Goal: Transaction & Acquisition: Purchase product/service

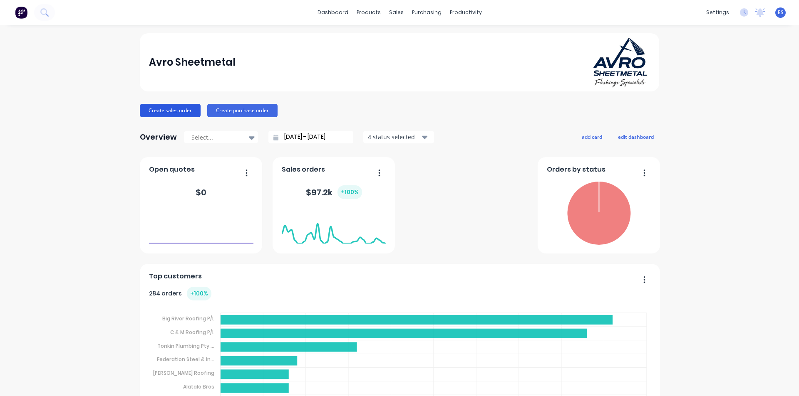
click at [175, 109] on button "Create sales order" at bounding box center [170, 110] width 61 height 13
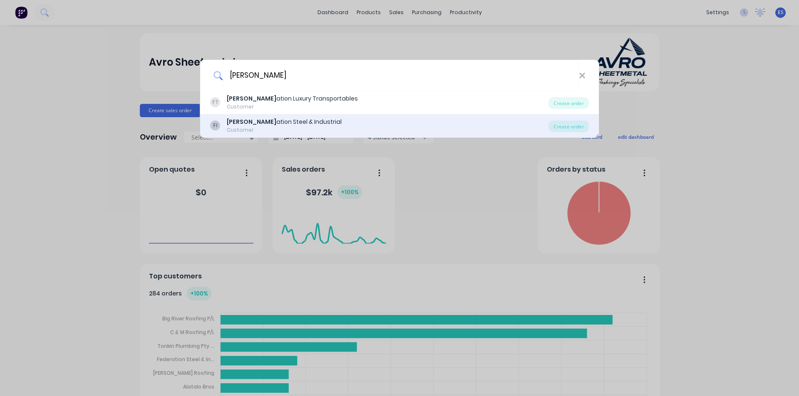
type input "[PERSON_NAME]"
click at [271, 126] on div "[PERSON_NAME] ation Steel & Industrial" at bounding box center [284, 122] width 115 height 9
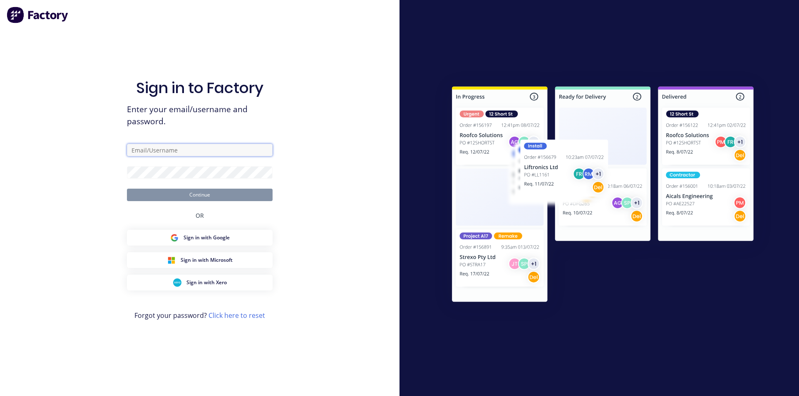
type input "ErikAVRONone"
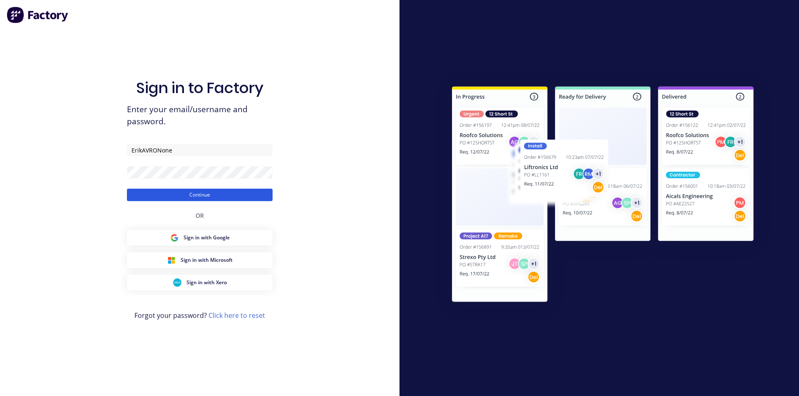
click at [228, 193] on button "Continue" at bounding box center [200, 195] width 146 height 12
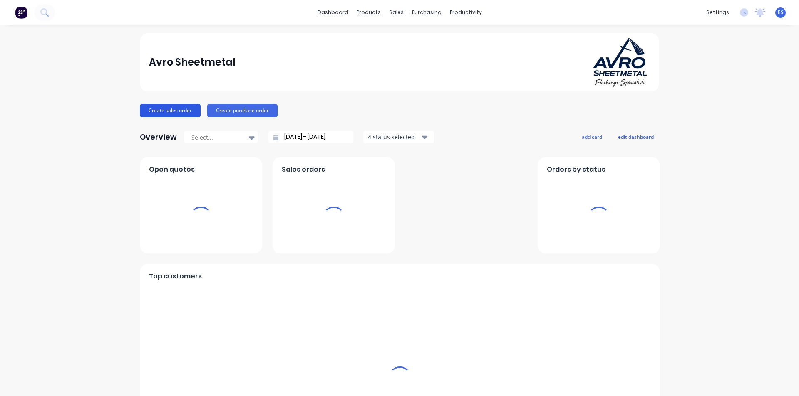
click at [176, 113] on button "Create sales order" at bounding box center [170, 110] width 61 height 13
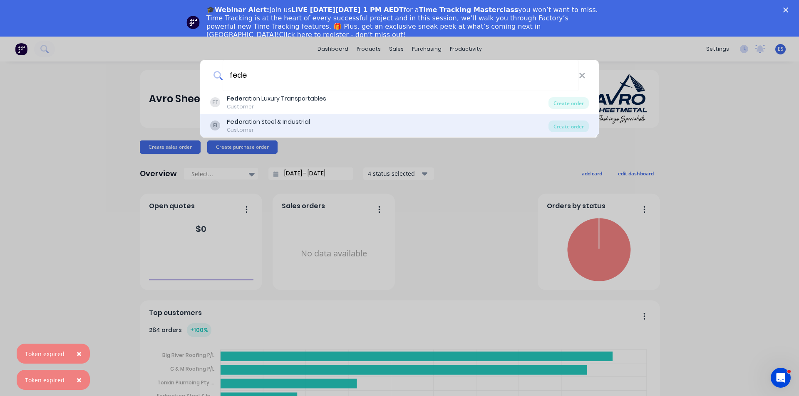
type input "fede"
click at [230, 129] on div "Customer" at bounding box center [268, 129] width 83 height 7
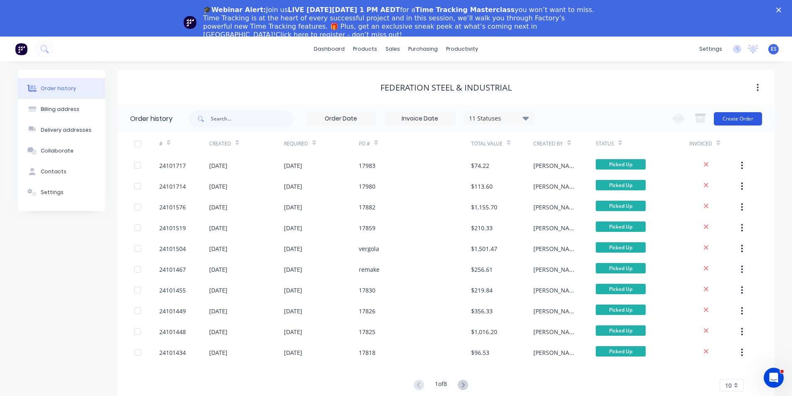
click at [728, 119] on button "Create Order" at bounding box center [738, 118] width 48 height 13
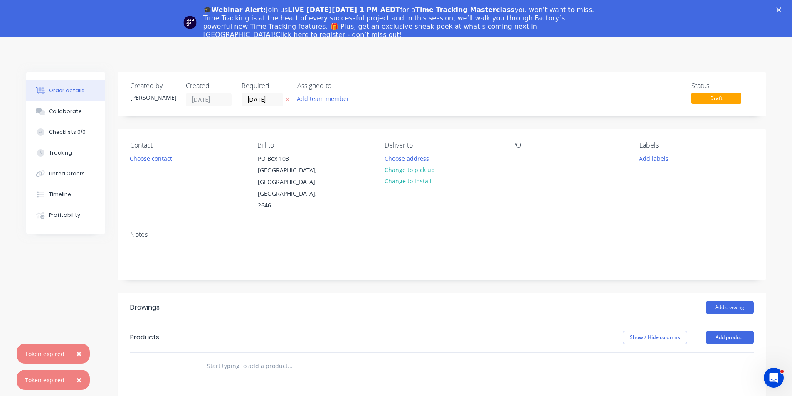
click at [781, 8] on polygon "Close" at bounding box center [779, 9] width 5 height 5
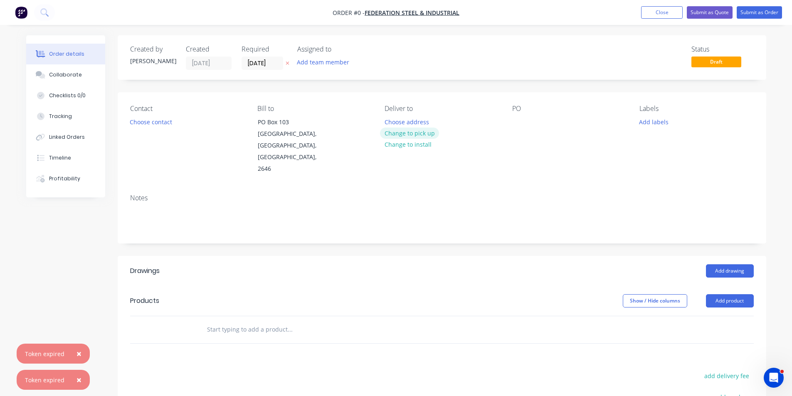
click at [403, 135] on button "Change to pick up" at bounding box center [409, 133] width 59 height 11
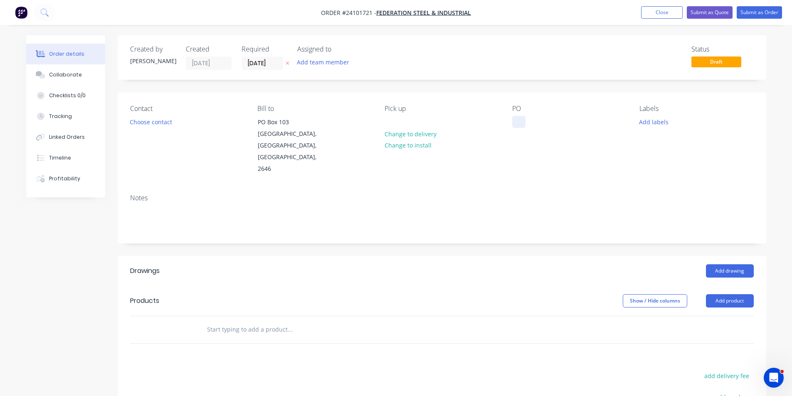
click at [517, 120] on div at bounding box center [518, 122] width 13 height 12
click at [726, 265] on button "Add drawing" at bounding box center [730, 271] width 48 height 13
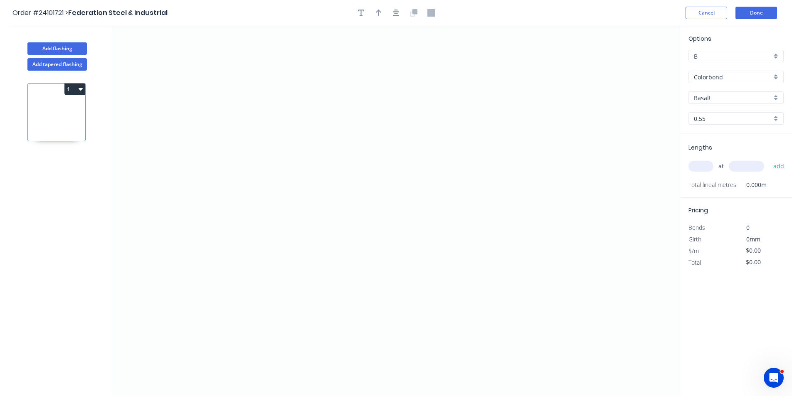
click at [720, 101] on input "Basalt" at bounding box center [733, 98] width 78 height 9
click at [720, 116] on div "Woodland Grey" at bounding box center [736, 113] width 94 height 15
type input "Woodland Grey"
drag, startPoint x: 482, startPoint y: 135, endPoint x: 470, endPoint y: 121, distance: 18.9
click at [481, 134] on icon "0" at bounding box center [396, 211] width 568 height 371
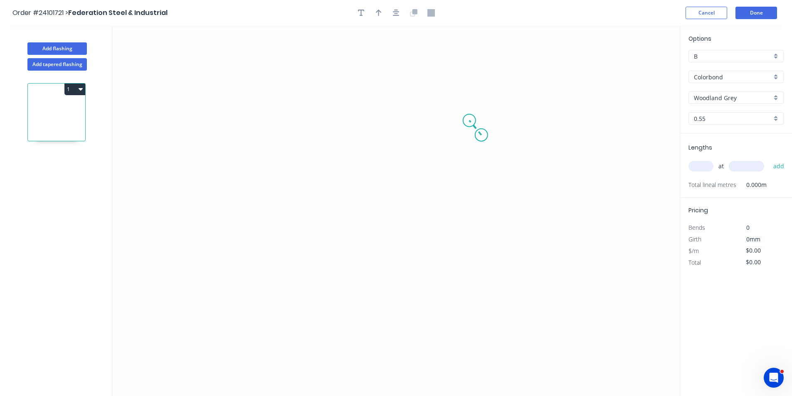
click at [470, 121] on icon at bounding box center [476, 128] width 12 height 15
click at [326, 123] on icon "0 ?" at bounding box center [396, 211] width 568 height 371
click at [328, 223] on icon "0 ? ? ? º" at bounding box center [396, 211] width 568 height 371
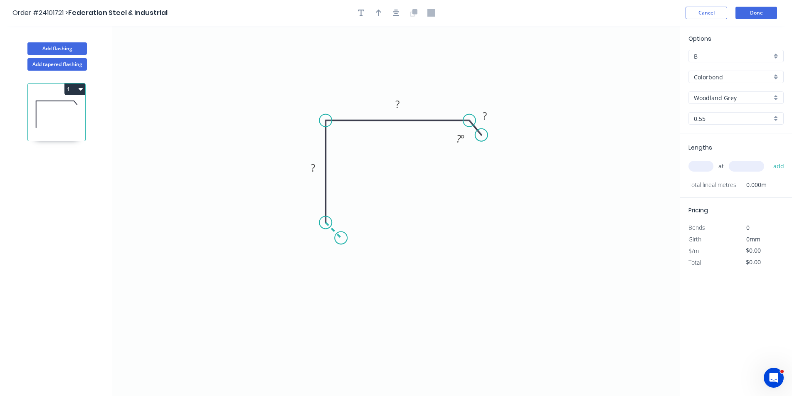
click at [341, 239] on icon "0 ? ? ? ? º" at bounding box center [396, 211] width 568 height 371
click at [341, 239] on circle at bounding box center [341, 238] width 12 height 12
click at [329, 240] on rect at bounding box center [325, 236] width 17 height 12
click at [488, 117] on rect at bounding box center [485, 117] width 17 height 12
click at [396, 104] on tspan "?" at bounding box center [398, 104] width 4 height 14
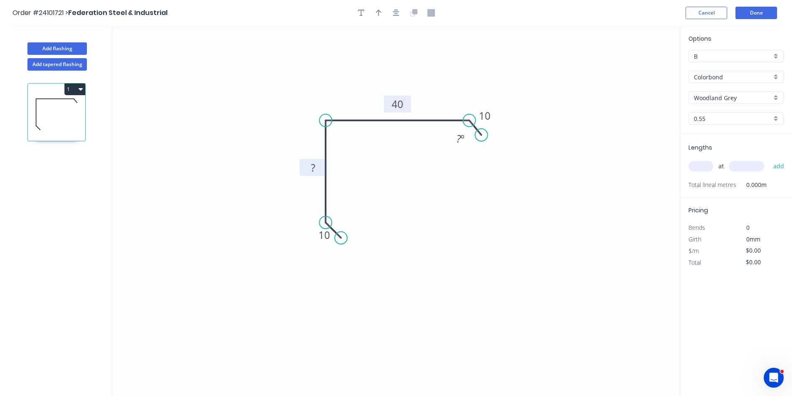
click at [317, 172] on rect at bounding box center [313, 169] width 17 height 12
click at [689, 166] on input "text" at bounding box center [701, 166] width 25 height 11
type input "$10.08"
type input "1"
click at [741, 165] on input "text" at bounding box center [746, 166] width 35 height 11
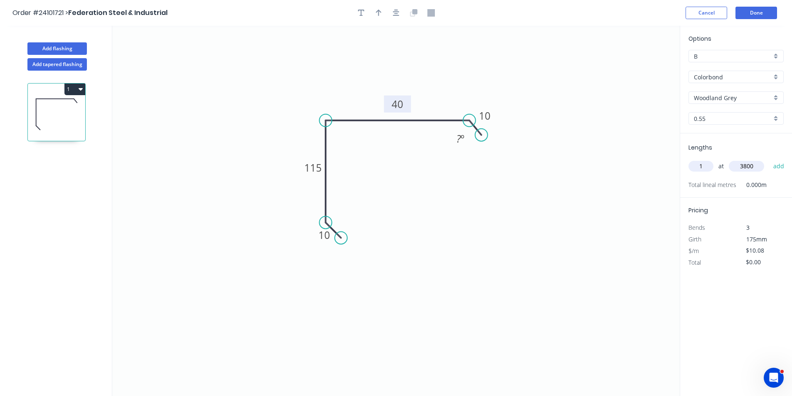
type input "3800"
click at [769, 159] on button "add" at bounding box center [779, 166] width 20 height 14
click at [82, 88] on button "1" at bounding box center [74, 90] width 21 height 12
click at [61, 109] on div "Duplicate" at bounding box center [46, 110] width 64 height 12
type input "$0.00"
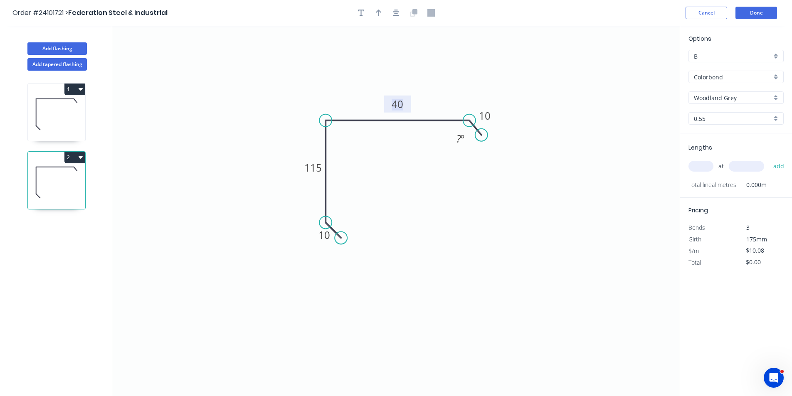
click at [403, 107] on tspan "40" at bounding box center [398, 104] width 12 height 14
click at [695, 163] on input "text" at bounding box center [701, 166] width 25 height 11
type input "1"
click at [742, 169] on input "text" at bounding box center [746, 166] width 35 height 11
type input "3800"
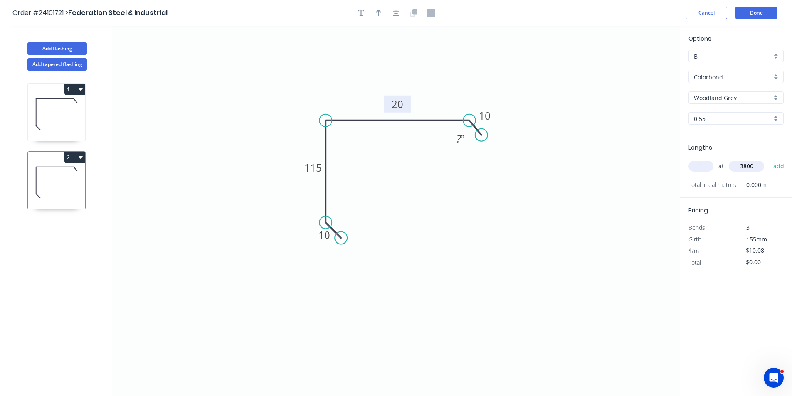
click at [769, 159] on button "add" at bounding box center [779, 166] width 20 height 14
click at [79, 156] on icon "button" at bounding box center [81, 157] width 4 height 7
click at [63, 173] on div "Duplicate" at bounding box center [46, 178] width 64 height 12
type input "$0.00"
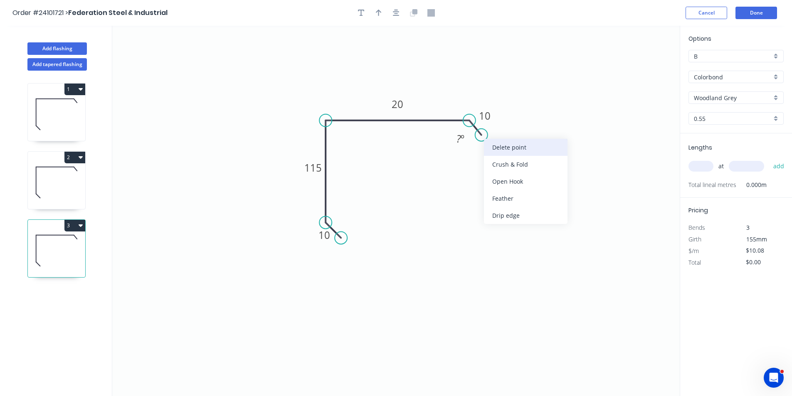
click at [487, 147] on div "Delete point" at bounding box center [526, 147] width 84 height 17
click at [467, 121] on circle at bounding box center [469, 120] width 12 height 12
click at [470, 168] on icon "0 10 115 20" at bounding box center [396, 211] width 568 height 371
click at [487, 142] on rect at bounding box center [482, 141] width 17 height 12
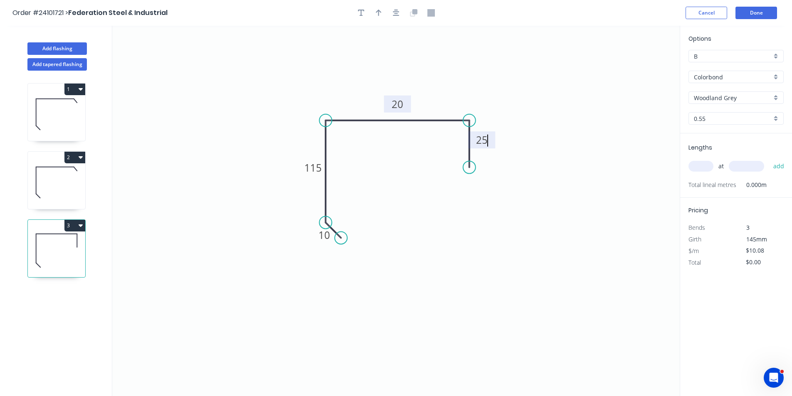
click at [401, 103] on tspan "20" at bounding box center [398, 104] width 12 height 14
click at [318, 169] on tspan "115" at bounding box center [312, 168] width 17 height 14
click at [705, 167] on input "text" at bounding box center [701, 166] width 25 height 11
type input "$11.14"
type input "1"
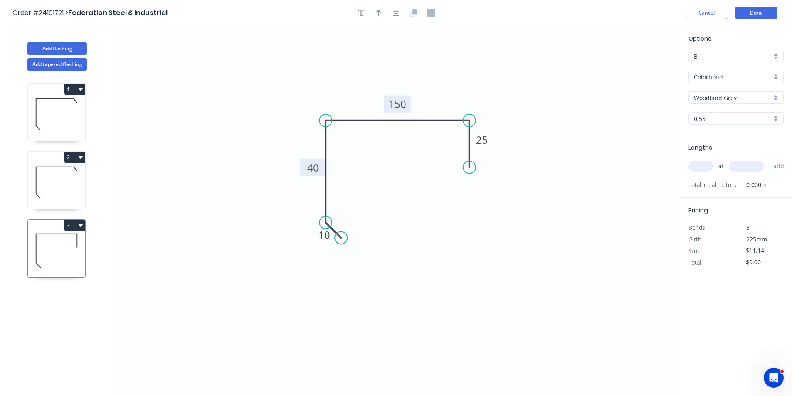
click at [741, 169] on input "text" at bounding box center [746, 166] width 35 height 11
type input "4200"
click at [769, 159] on button "add" at bounding box center [779, 166] width 20 height 14
type input "$46.79"
click at [750, 16] on button "Done" at bounding box center [757, 13] width 42 height 12
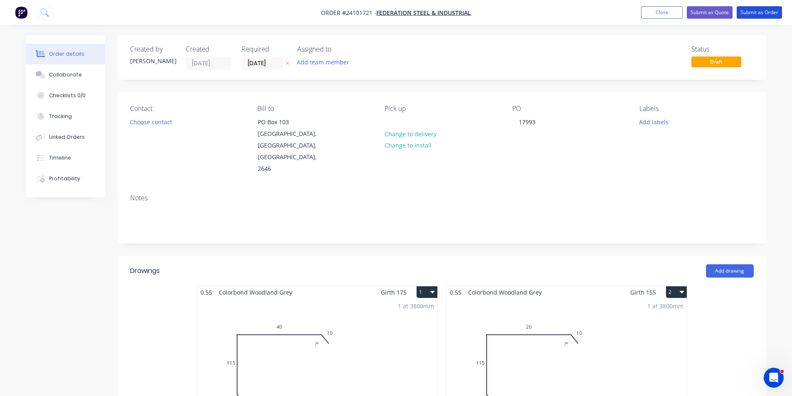
click at [750, 16] on button "Submit as Order" at bounding box center [759, 12] width 45 height 12
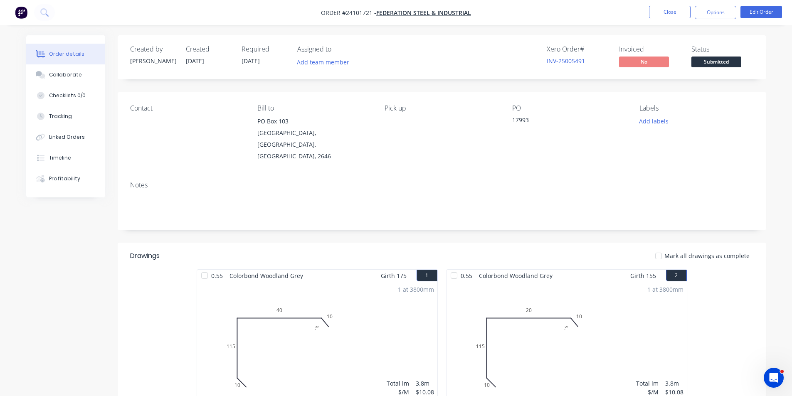
click at [21, 12] on img "button" at bounding box center [21, 12] width 12 height 12
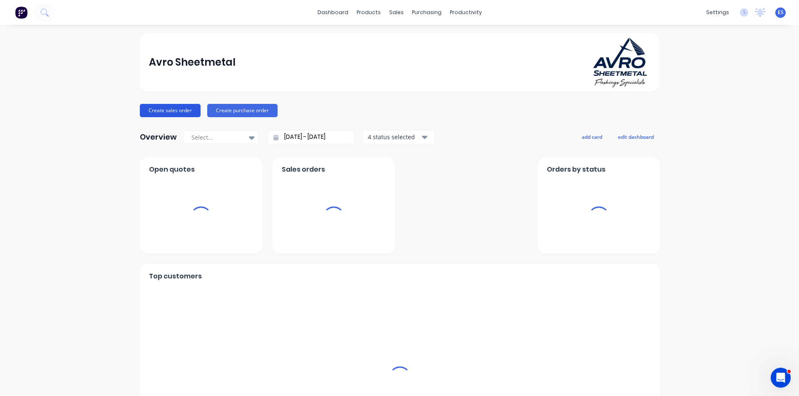
click at [162, 108] on button "Create sales order" at bounding box center [170, 110] width 61 height 13
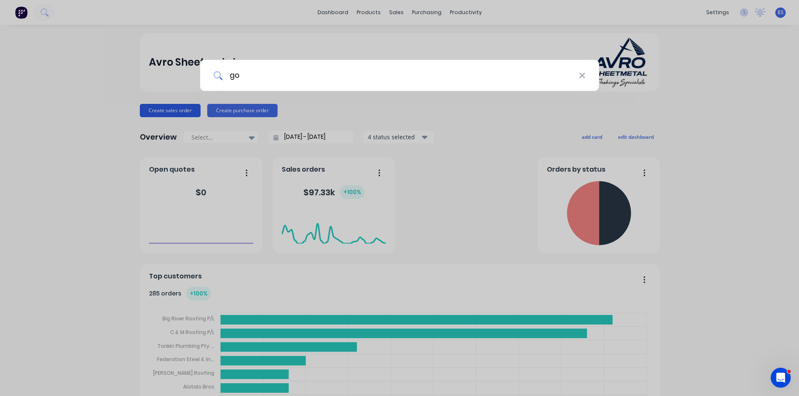
type input "goo"
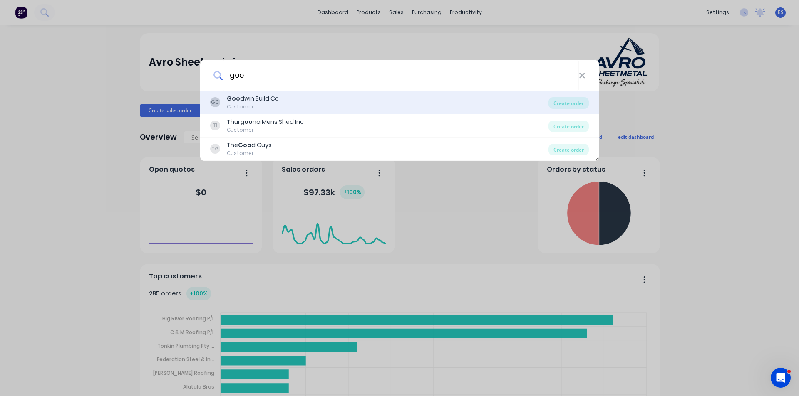
click at [275, 106] on div "Customer" at bounding box center [253, 106] width 52 height 7
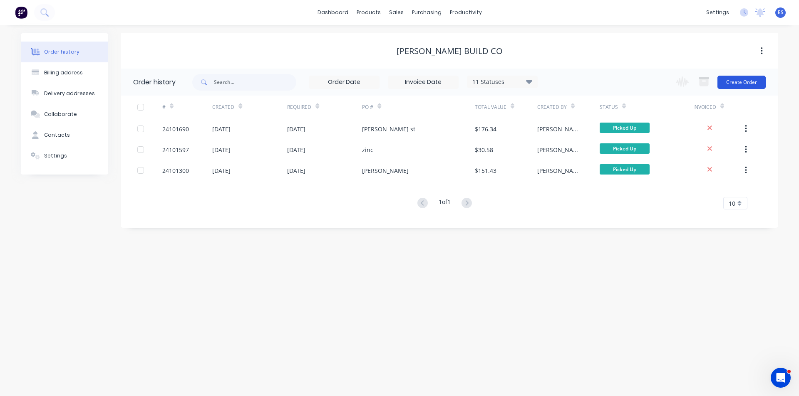
click at [739, 79] on button "Create Order" at bounding box center [741, 82] width 48 height 13
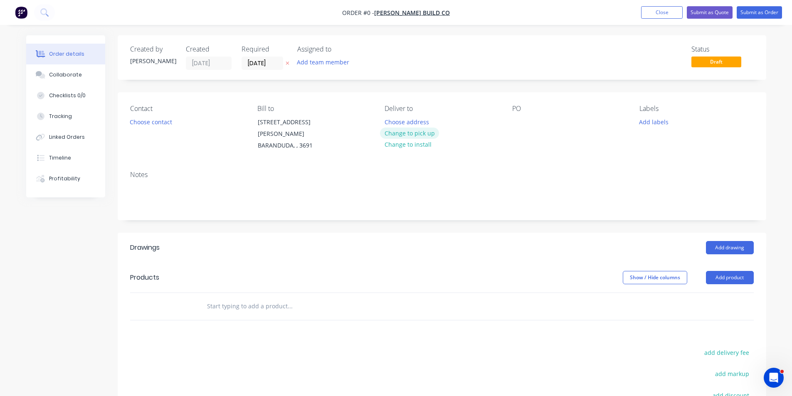
click at [431, 134] on button "Change to pick up" at bounding box center [409, 133] width 59 height 11
click at [159, 124] on button "Choose contact" at bounding box center [150, 121] width 51 height 11
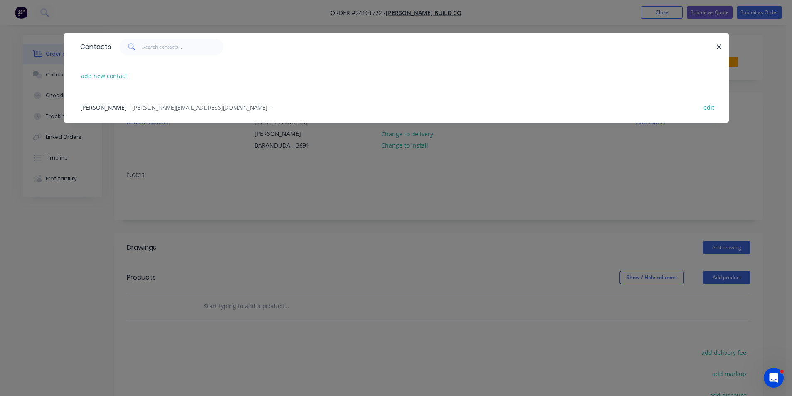
click at [152, 108] on span "- [PERSON_NAME][EMAIL_ADDRESS][DOMAIN_NAME] -" at bounding box center [200, 108] width 143 height 8
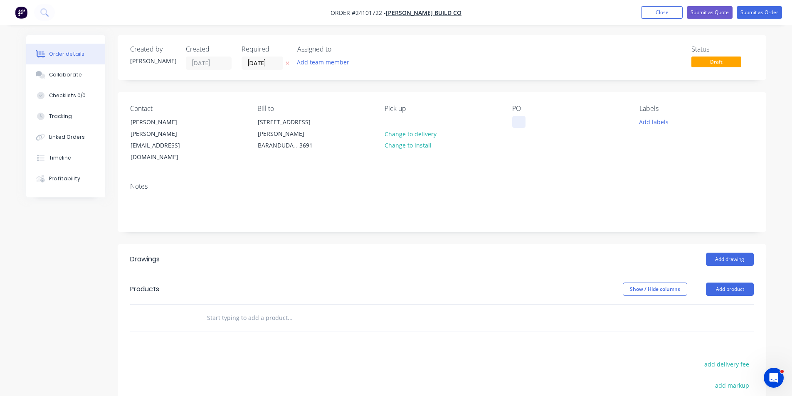
click at [519, 124] on div at bounding box center [518, 122] width 13 height 12
click at [739, 253] on button "Add drawing" at bounding box center [730, 259] width 48 height 13
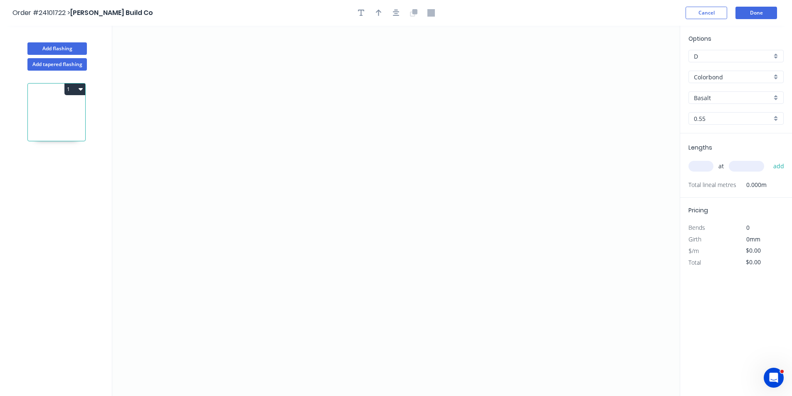
click at [734, 94] on input "Basalt" at bounding box center [733, 98] width 78 height 9
click at [707, 120] on div "Monument" at bounding box center [736, 113] width 94 height 15
type input "Monument"
click at [297, 185] on icon "0" at bounding box center [396, 211] width 568 height 371
click at [297, 215] on icon "0" at bounding box center [396, 211] width 568 height 371
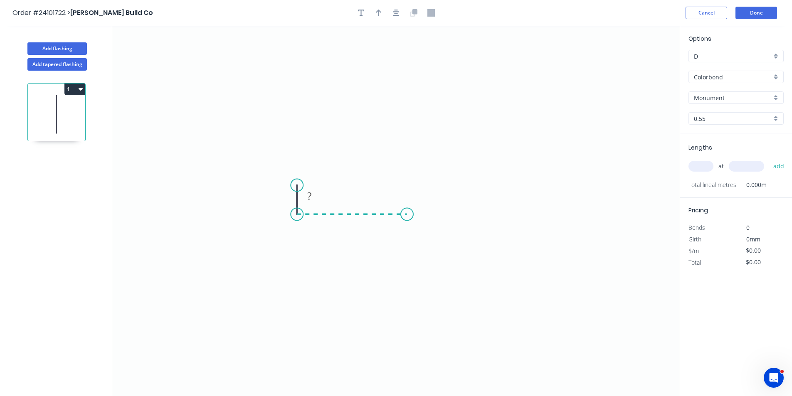
click at [407, 213] on icon "0 ?" at bounding box center [396, 211] width 568 height 371
click at [399, 75] on icon "0 ? ?" at bounding box center [396, 211] width 568 height 371
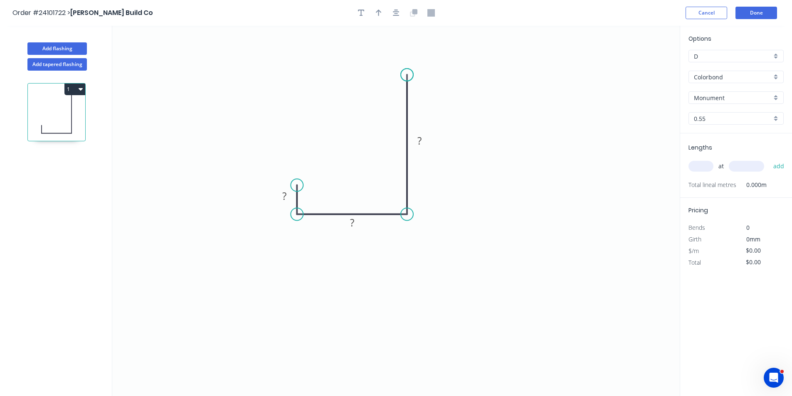
click at [399, 75] on icon "0 ? ? ?" at bounding box center [396, 211] width 568 height 371
click at [423, 142] on rect at bounding box center [419, 142] width 17 height 12
click at [354, 225] on rect at bounding box center [352, 224] width 17 height 12
click at [287, 199] on rect at bounding box center [284, 197] width 17 height 12
click at [691, 164] on input "text" at bounding box center [701, 166] width 25 height 11
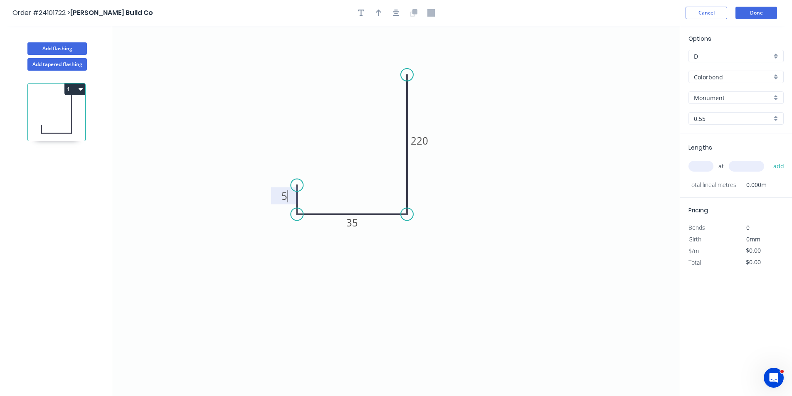
type input "$13.74"
type input "4"
click at [744, 168] on input "text" at bounding box center [746, 166] width 35 height 11
type input "400"
click at [769, 159] on button "add" at bounding box center [779, 166] width 20 height 14
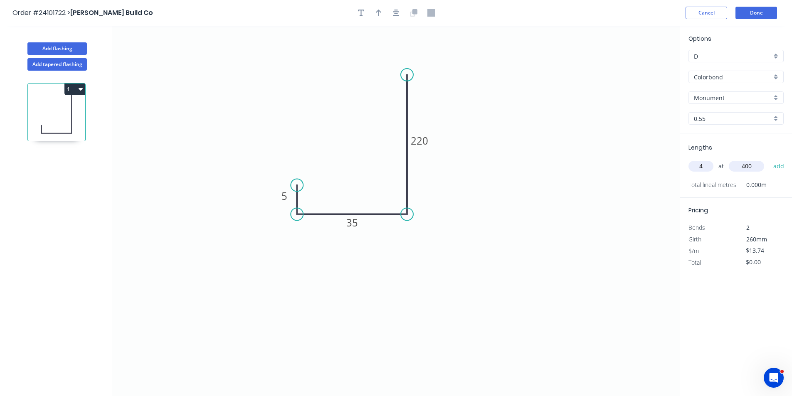
type input "$21.98"
type input "4"
click at [744, 168] on input "text" at bounding box center [746, 166] width 35 height 11
type input "4100"
click at [769, 159] on button "add" at bounding box center [779, 166] width 20 height 14
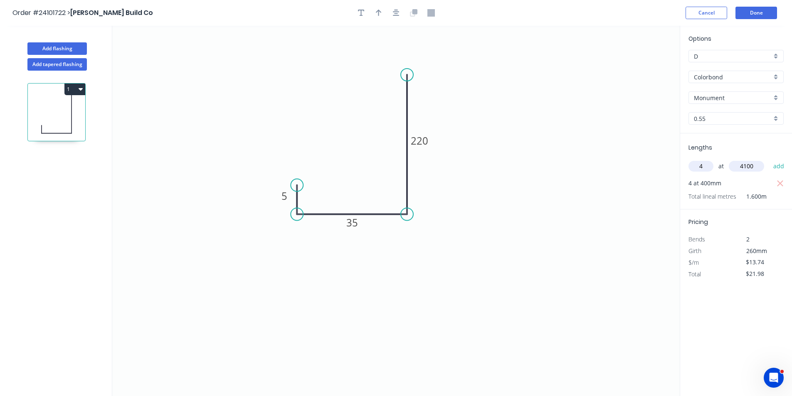
type input "$247.32"
click at [761, 16] on button "Done" at bounding box center [757, 13] width 42 height 12
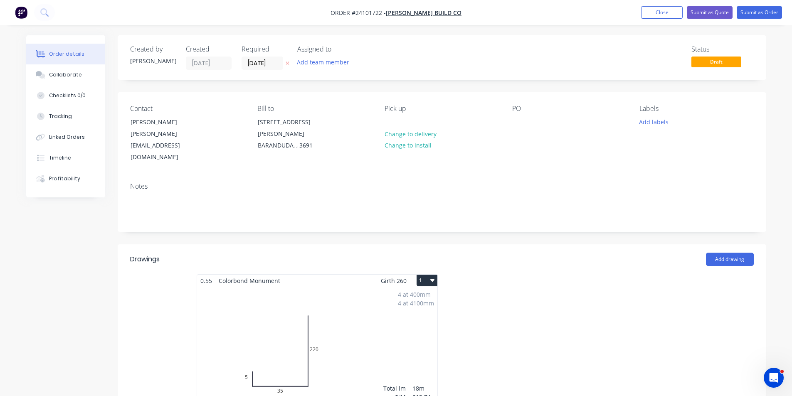
click at [385, 337] on div "4 at 400mm 4 at 4100mm Total lm $/M Total 18m $13.74 $247.32" at bounding box center [317, 350] width 240 height 127
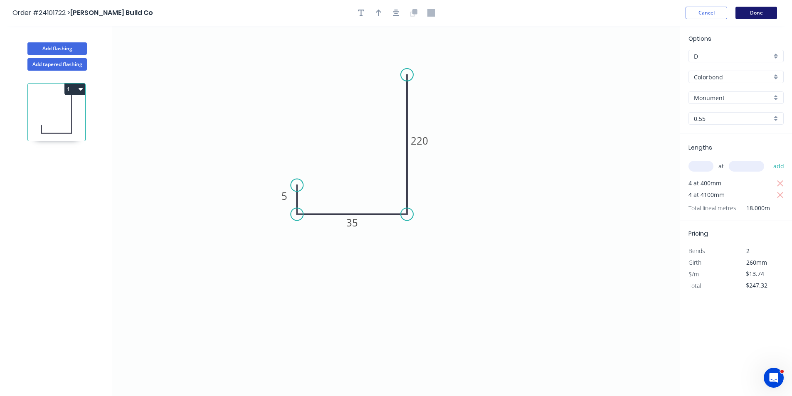
click at [767, 12] on button "Done" at bounding box center [757, 13] width 42 height 12
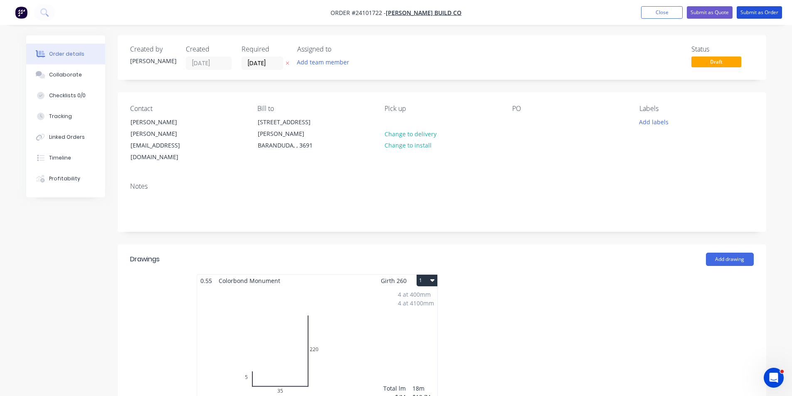
click at [767, 12] on button "Submit as Order" at bounding box center [759, 12] width 45 height 12
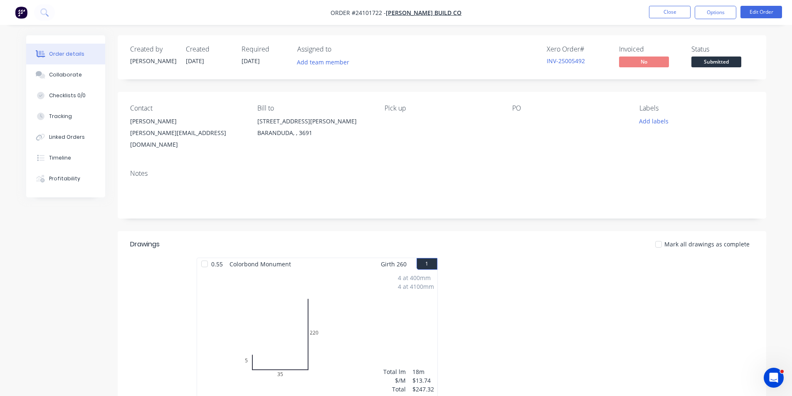
click at [28, 10] on button "button" at bounding box center [20, 12] width 17 height 13
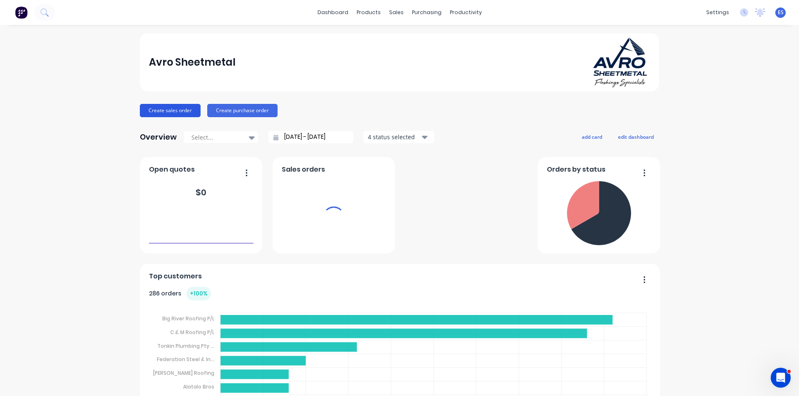
click at [166, 109] on button "Create sales order" at bounding box center [170, 110] width 61 height 13
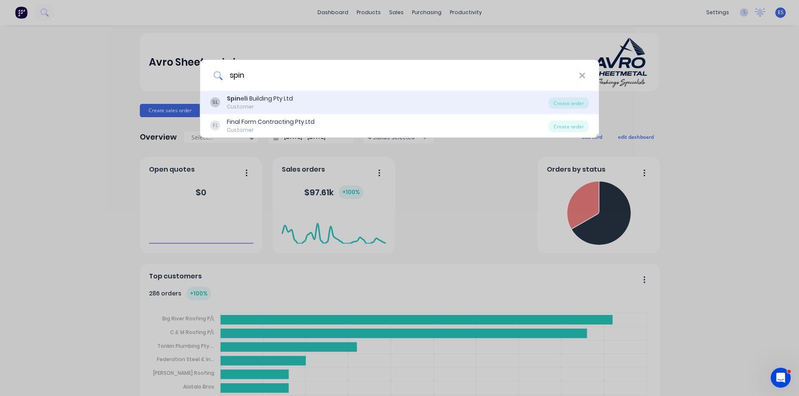
type input "spin"
click at [257, 99] on div "Spin elli Building Pty Ltd" at bounding box center [260, 98] width 66 height 9
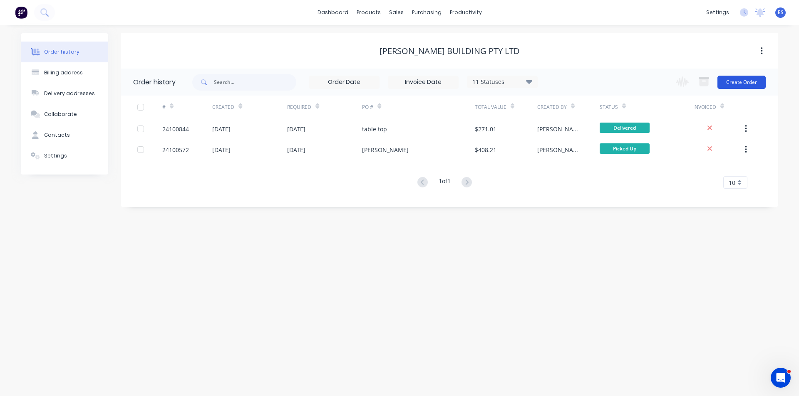
click at [729, 81] on button "Create Order" at bounding box center [741, 82] width 48 height 13
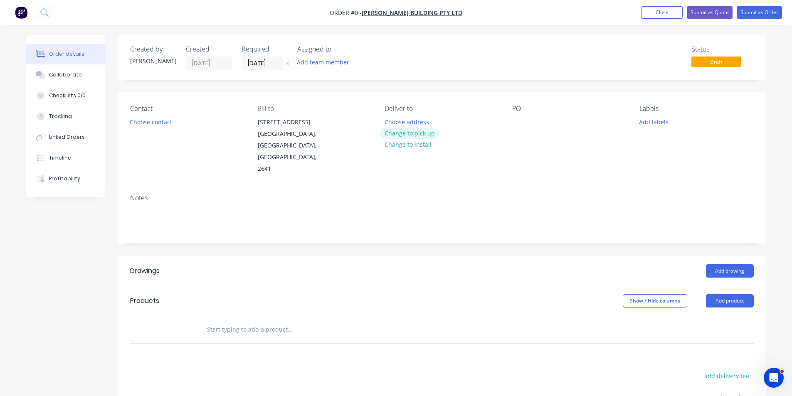
click at [394, 136] on button "Change to pick up" at bounding box center [409, 133] width 59 height 11
click at [141, 122] on button "Choose contact" at bounding box center [150, 121] width 51 height 11
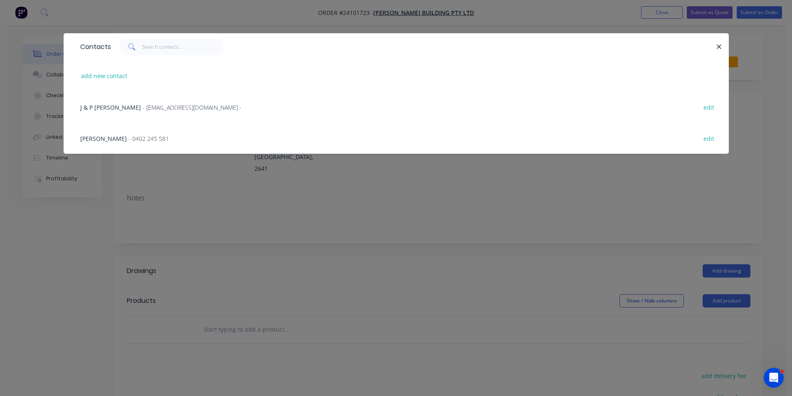
click at [133, 141] on span "- 0402 245 581" at bounding box center [149, 139] width 40 height 8
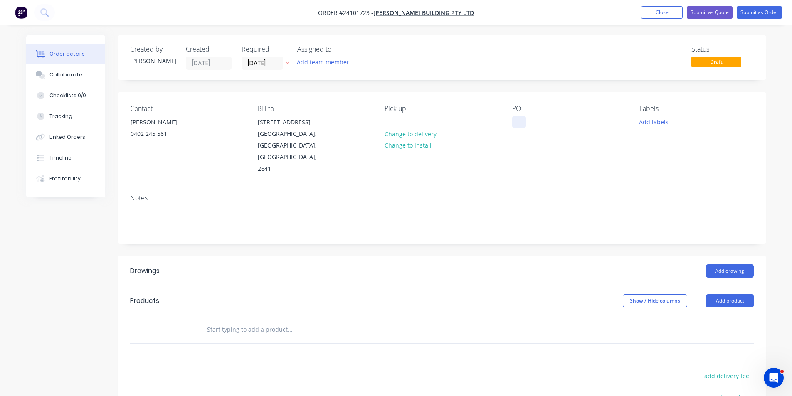
click at [523, 124] on div at bounding box center [518, 122] width 13 height 12
click at [732, 265] on button "Add drawing" at bounding box center [730, 271] width 48 height 13
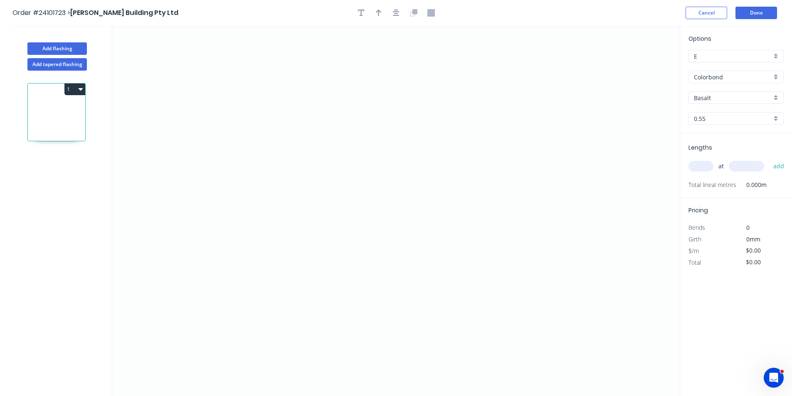
click at [708, 101] on input "Basalt" at bounding box center [733, 98] width 78 height 9
click at [708, 117] on div "Monument" at bounding box center [736, 113] width 94 height 15
type input "Monument"
click at [456, 183] on icon "0" at bounding box center [396, 211] width 568 height 371
click at [457, 150] on icon "0" at bounding box center [396, 211] width 568 height 371
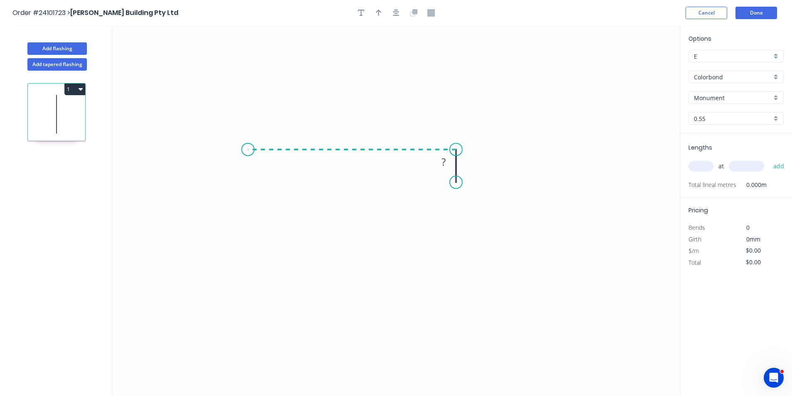
click at [248, 158] on icon "0 ?" at bounding box center [396, 211] width 568 height 371
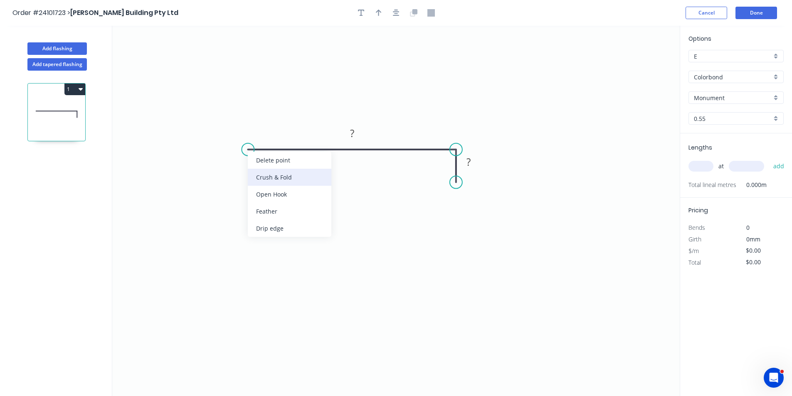
click at [257, 174] on div "Crush & Fold" at bounding box center [290, 177] width 84 height 17
click at [356, 134] on rect at bounding box center [352, 134] width 17 height 12
click at [471, 169] on rect at bounding box center [468, 161] width 27 height 17
click at [472, 166] on rect at bounding box center [468, 163] width 17 height 12
click at [699, 164] on input "text" at bounding box center [701, 166] width 25 height 11
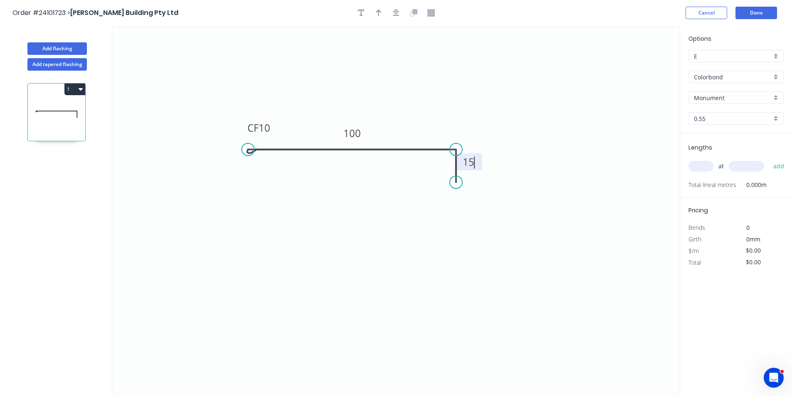
type input "$9.55"
type input "1"
click at [742, 166] on input "text" at bounding box center [746, 166] width 35 height 11
type input "2000"
click at [769, 159] on button "add" at bounding box center [779, 166] width 20 height 14
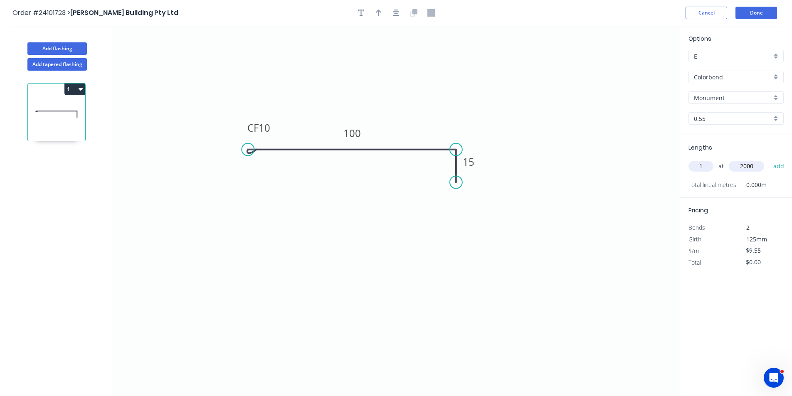
type input "$19.10"
click at [756, 7] on button "Done" at bounding box center [757, 13] width 42 height 12
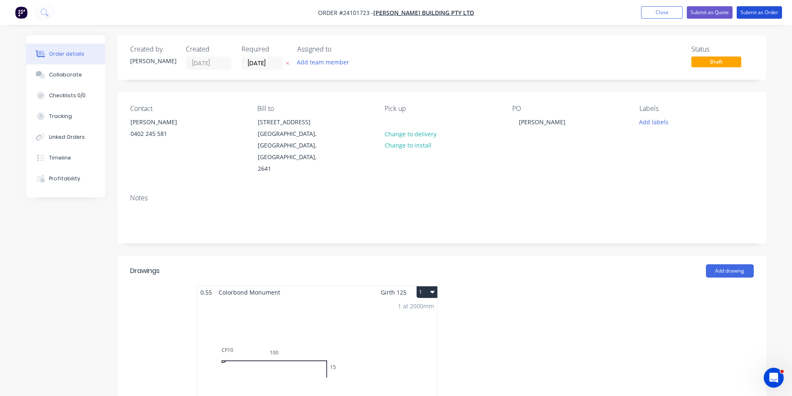
click at [756, 7] on button "Submit as Order" at bounding box center [759, 12] width 45 height 12
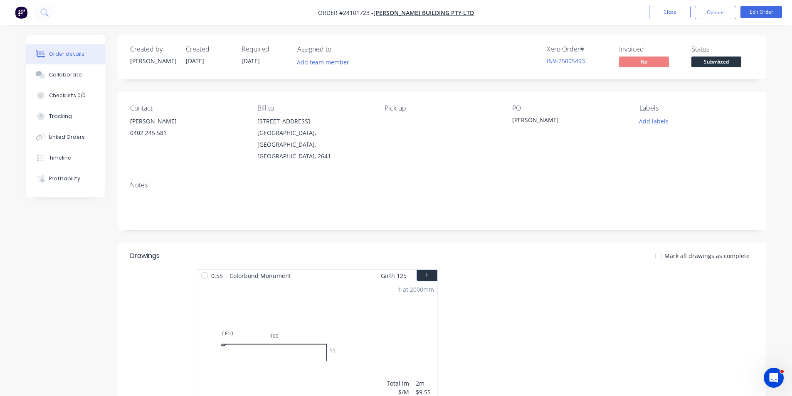
click at [24, 13] on img "button" at bounding box center [21, 12] width 12 height 12
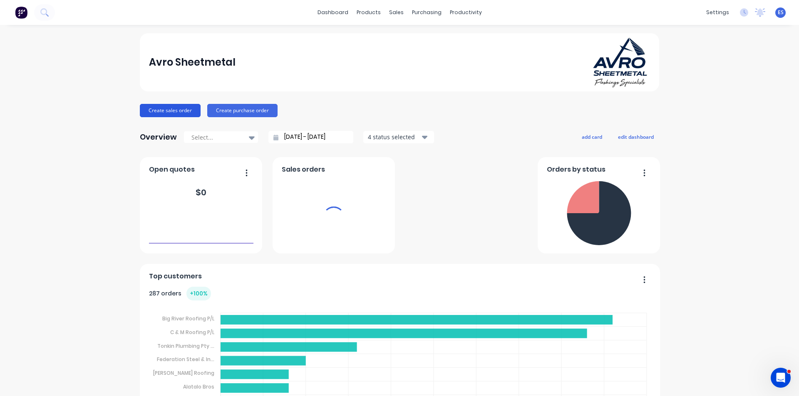
click at [185, 109] on button "Create sales order" at bounding box center [170, 110] width 61 height 13
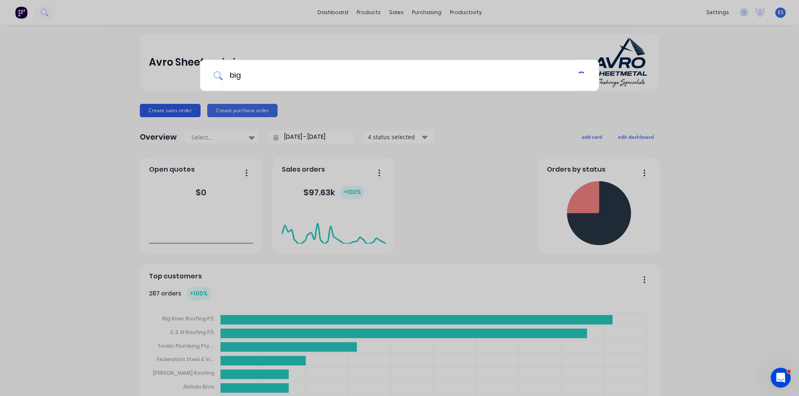
type input "bigr"
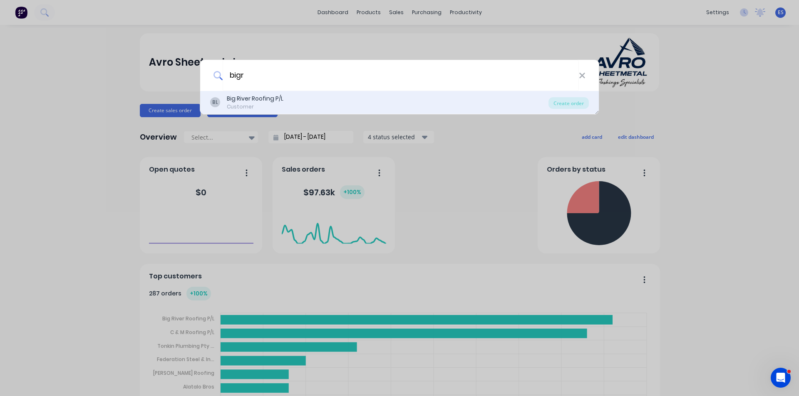
click at [280, 101] on div "Big River Roofing P/L" at bounding box center [255, 98] width 57 height 9
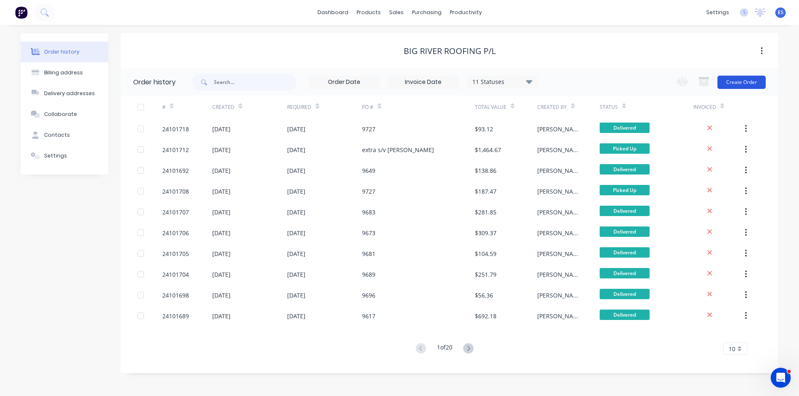
click at [754, 83] on button "Create Order" at bounding box center [741, 82] width 48 height 13
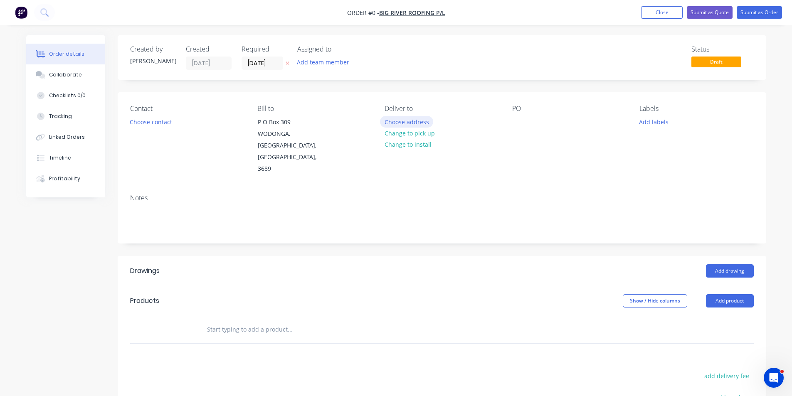
click at [415, 121] on button "Choose address" at bounding box center [406, 121] width 53 height 11
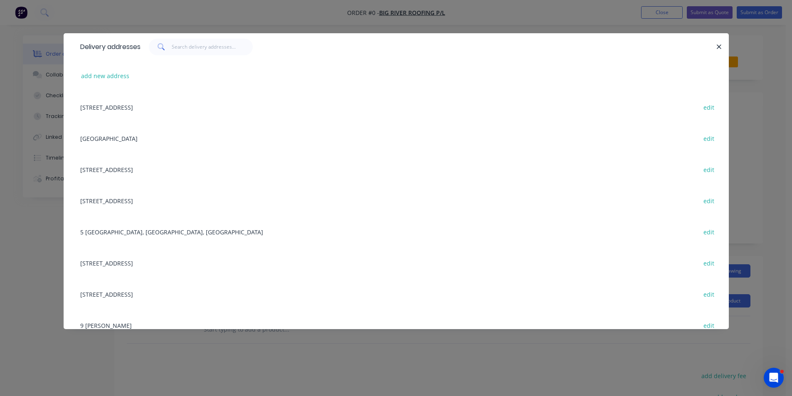
click at [213, 109] on div "[STREET_ADDRESS] edit" at bounding box center [396, 107] width 641 height 31
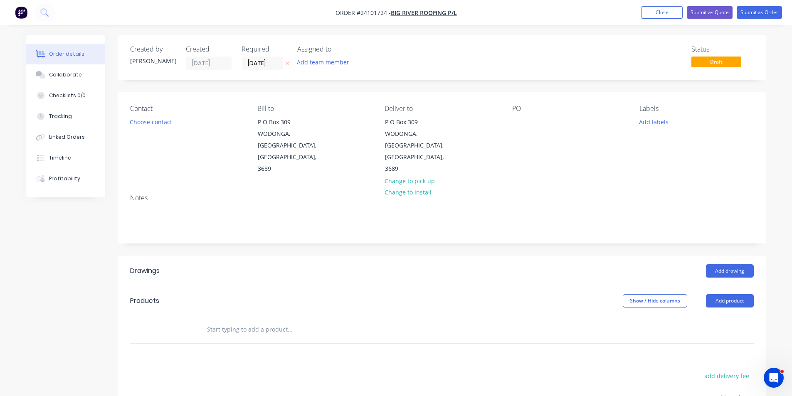
click at [526, 126] on div "PO" at bounding box center [569, 140] width 114 height 70
click at [518, 122] on div at bounding box center [518, 122] width 13 height 12
click at [722, 265] on button "Add drawing" at bounding box center [730, 271] width 48 height 13
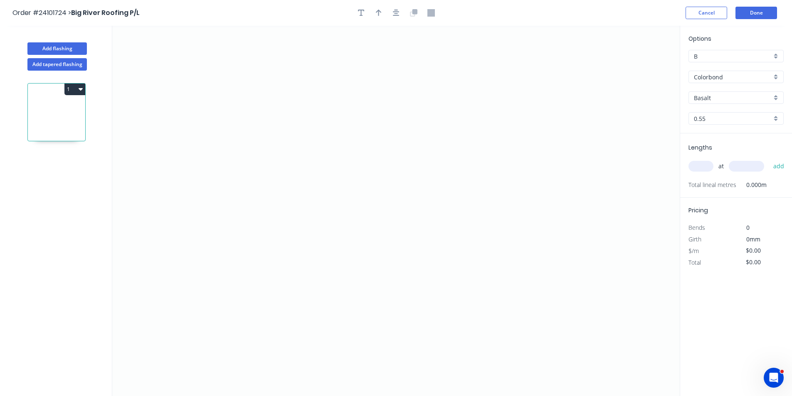
click at [707, 99] on input "Basalt" at bounding box center [733, 98] width 78 height 9
click at [708, 112] on div "Southerly" at bounding box center [736, 113] width 94 height 15
type input "Southerly"
drag, startPoint x: 314, startPoint y: 89, endPoint x: 313, endPoint y: 138, distance: 49.5
click at [314, 90] on icon "0" at bounding box center [396, 211] width 568 height 371
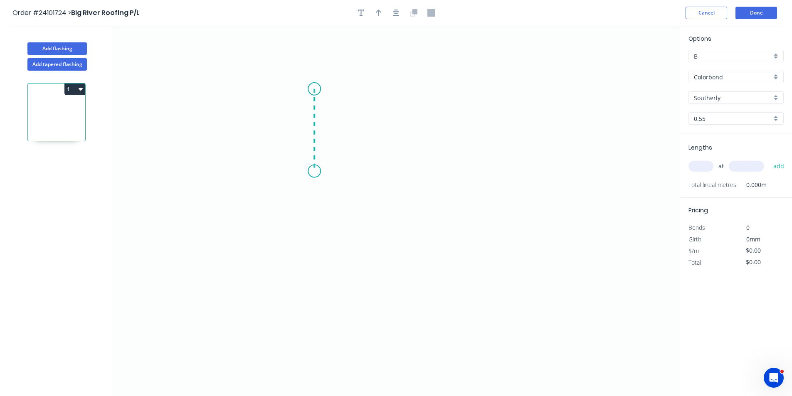
click at [314, 172] on icon "0" at bounding box center [396, 211] width 568 height 371
click at [459, 187] on icon "0 ?" at bounding box center [396, 211] width 568 height 371
click at [472, 215] on icon "0 ? ? ? º" at bounding box center [396, 211] width 568 height 371
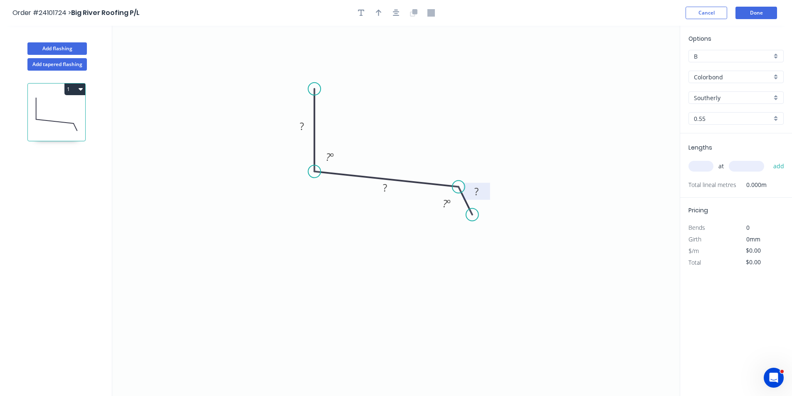
click at [475, 190] on tspan "?" at bounding box center [477, 192] width 4 height 14
click at [389, 190] on rect at bounding box center [385, 189] width 17 height 12
click at [300, 127] on tspan "?" at bounding box center [302, 126] width 4 height 14
click at [700, 164] on input "text" at bounding box center [701, 166] width 25 height 11
type input "$15.77"
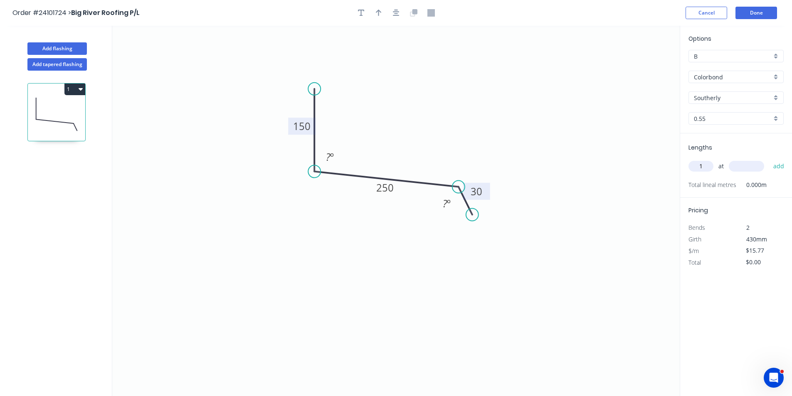
type input "1"
click at [752, 165] on input "text" at bounding box center [746, 166] width 35 height 11
type input "7000"
click at [769, 159] on button "add" at bounding box center [779, 166] width 20 height 14
type input "$110.39"
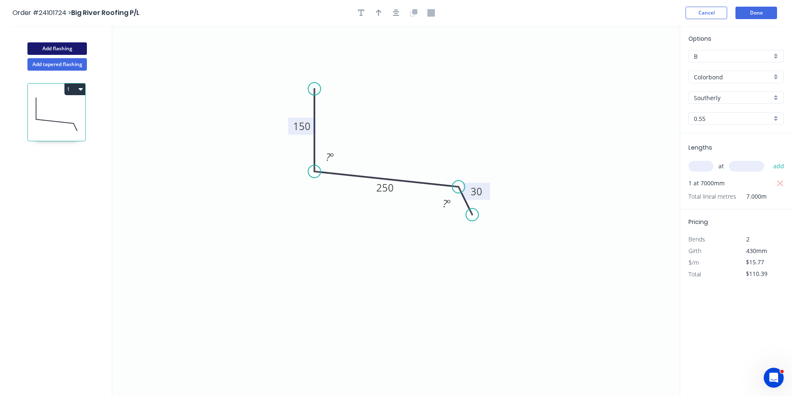
click at [45, 44] on button "Add flashing" at bounding box center [56, 48] width 59 height 12
type input "$0.00"
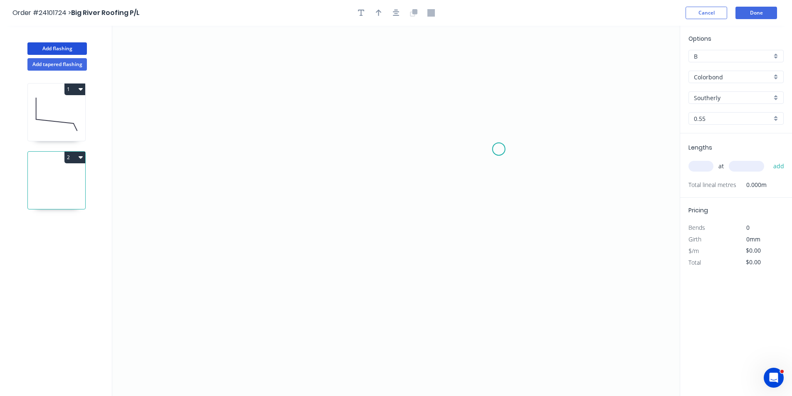
click at [493, 152] on icon "0" at bounding box center [396, 211] width 568 height 371
click at [471, 119] on icon "0" at bounding box center [396, 211] width 568 height 371
click at [306, 117] on icon "0 ?" at bounding box center [396, 211] width 568 height 371
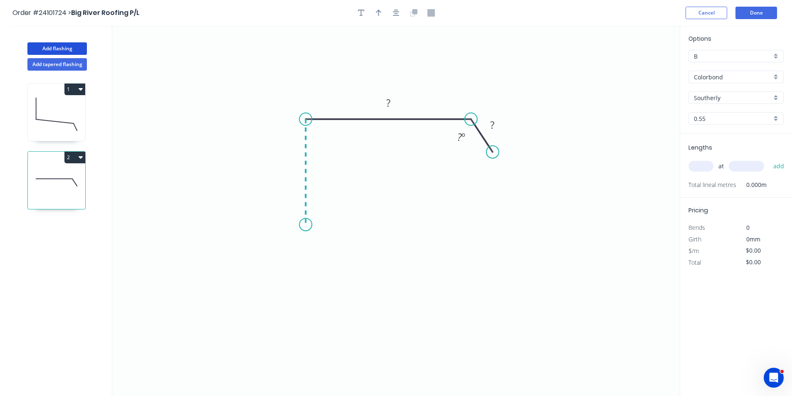
click at [307, 225] on icon "0 ? ? ? º" at bounding box center [396, 211] width 568 height 371
click at [286, 241] on icon "0 ? ? ? ? º" at bounding box center [396, 211] width 568 height 371
click at [311, 262] on icon "0 ? ? ? ? ? º ? º" at bounding box center [396, 211] width 568 height 371
click at [311, 262] on circle at bounding box center [310, 262] width 12 height 12
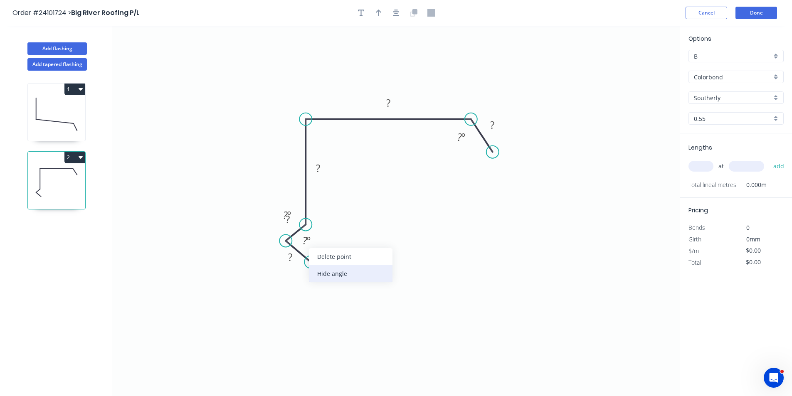
click at [318, 272] on div "Hide angle" at bounding box center [351, 273] width 84 height 17
click at [304, 241] on div "Hide angle" at bounding box center [329, 245] width 84 height 17
click at [290, 255] on tspan "?" at bounding box center [290, 257] width 4 height 14
click at [289, 223] on tspan "?" at bounding box center [288, 220] width 4 height 14
click at [324, 166] on rect at bounding box center [318, 169] width 17 height 12
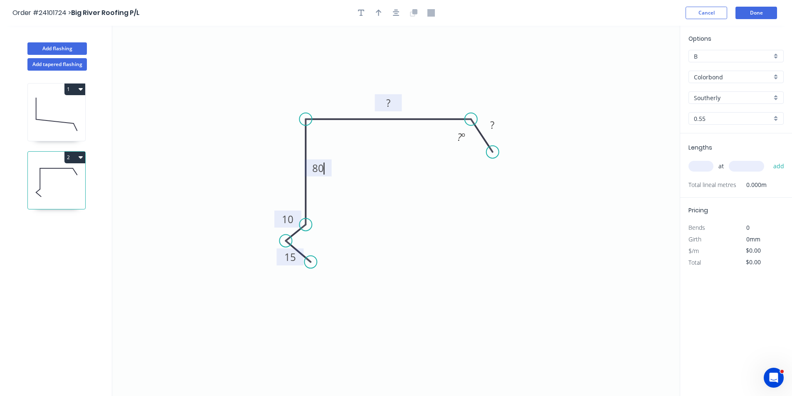
click at [388, 102] on tspan "?" at bounding box center [388, 103] width 4 height 14
click at [499, 125] on rect at bounding box center [492, 126] width 17 height 12
click at [704, 166] on input "text" at bounding box center [701, 166] width 25 height 11
type input "$16.35"
type input "1"
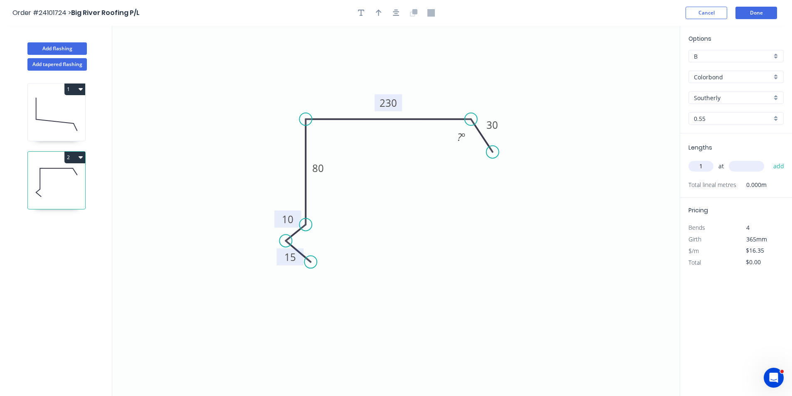
click at [739, 166] on input "text" at bounding box center [746, 166] width 35 height 11
type input "3600"
click at [769, 159] on button "add" at bounding box center [779, 166] width 20 height 14
type input "$58.86"
click at [761, 15] on button "Done" at bounding box center [757, 13] width 42 height 12
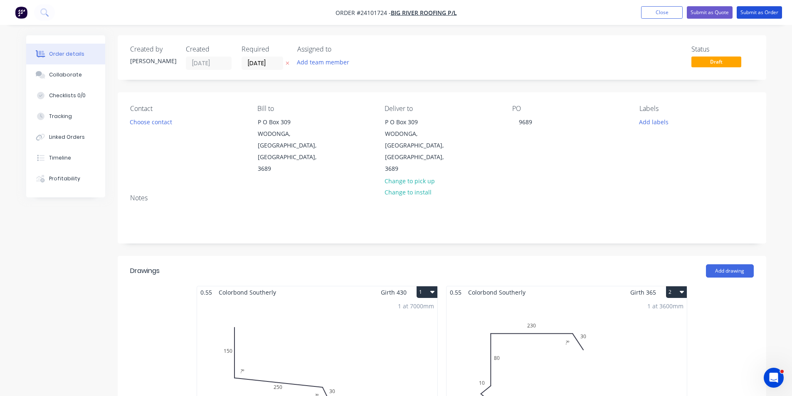
drag, startPoint x: 761, startPoint y: 15, endPoint x: 756, endPoint y: 13, distance: 5.2
click at [760, 15] on button "Submit as Order" at bounding box center [759, 12] width 45 height 12
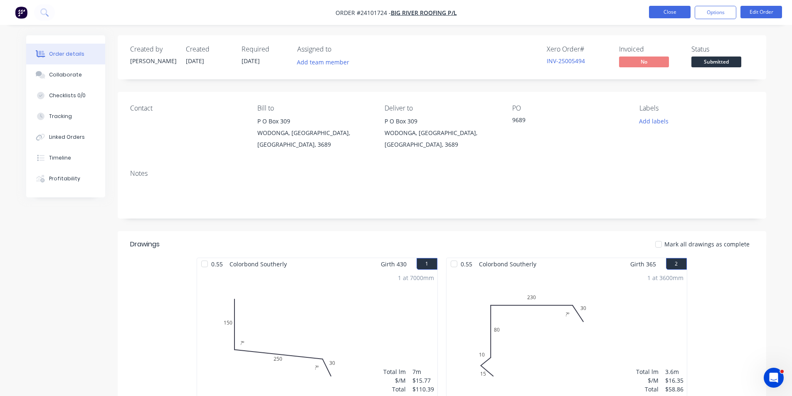
click at [673, 10] on button "Close" at bounding box center [670, 12] width 42 height 12
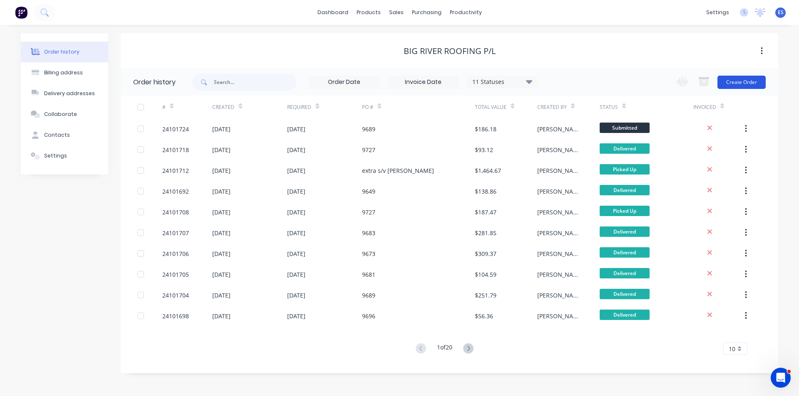
click at [744, 82] on button "Create Order" at bounding box center [741, 82] width 48 height 13
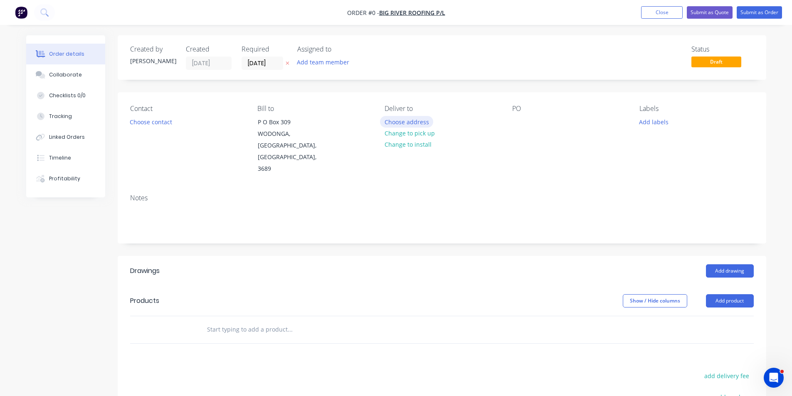
click at [411, 121] on button "Choose address" at bounding box center [406, 121] width 53 height 11
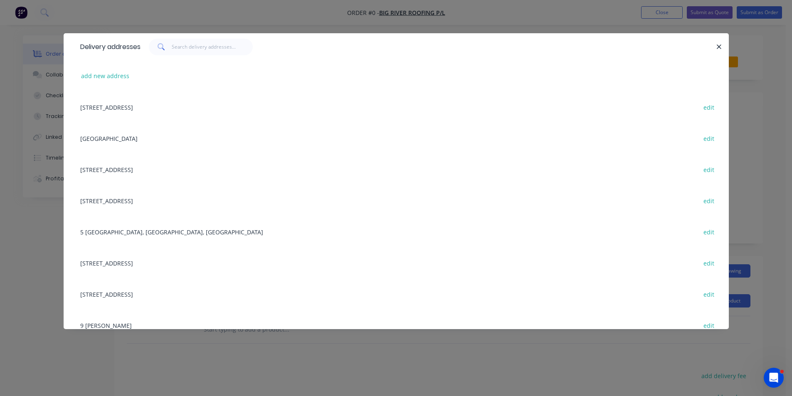
click at [177, 111] on div "[STREET_ADDRESS] edit" at bounding box center [396, 107] width 641 height 31
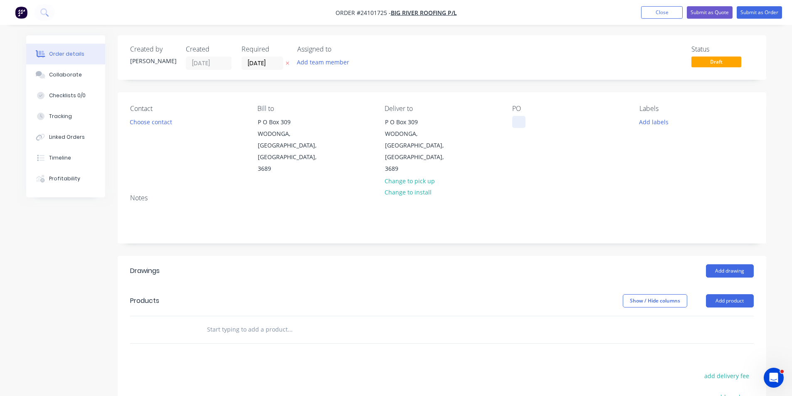
click at [520, 122] on div at bounding box center [518, 122] width 13 height 12
click at [727, 265] on button "Add drawing" at bounding box center [730, 271] width 48 height 13
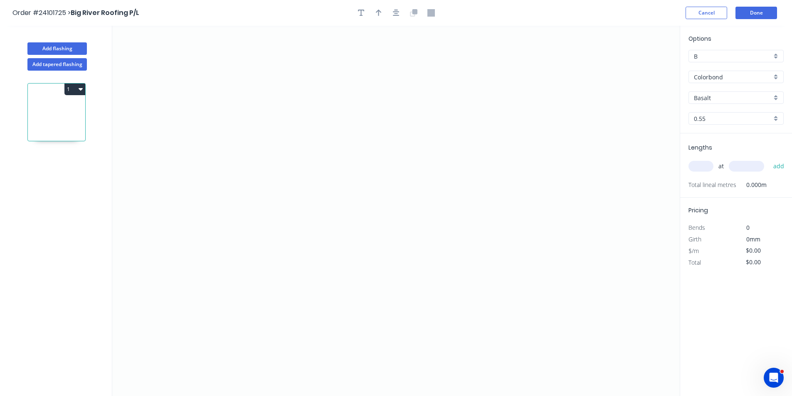
click at [724, 101] on input "Basalt" at bounding box center [733, 98] width 78 height 9
click at [722, 109] on div "Woodland Grey" at bounding box center [736, 113] width 94 height 15
type input "Woodland Grey"
click at [547, 244] on icon "0" at bounding box center [396, 211] width 568 height 371
click at [532, 213] on icon at bounding box center [539, 227] width 15 height 31
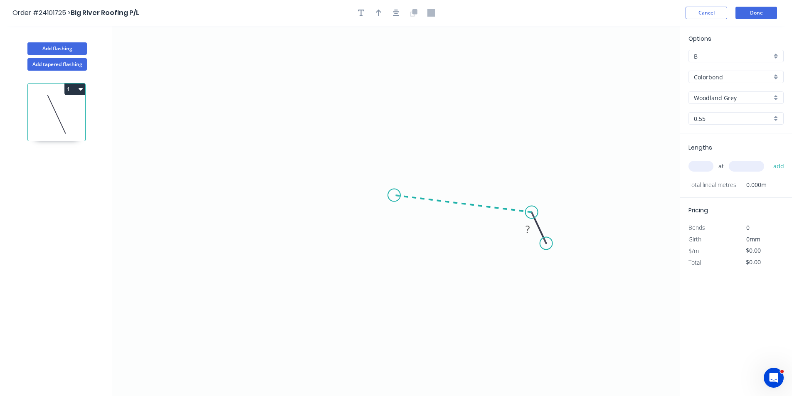
click at [394, 195] on icon "0 ?" at bounding box center [396, 211] width 568 height 371
click at [394, 102] on icon at bounding box center [394, 148] width 0 height 93
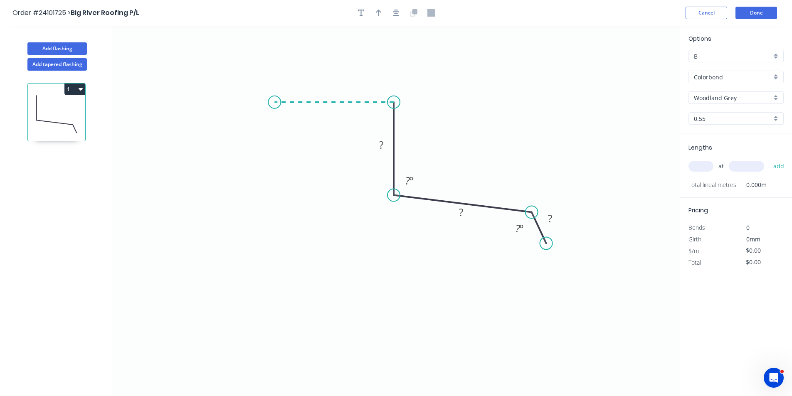
click at [275, 104] on icon "0 ? ? ? ? º ? º" at bounding box center [396, 211] width 568 height 371
click at [271, 198] on icon "0 ? ? ? ? ? º ? º" at bounding box center [396, 211] width 568 height 371
click at [254, 212] on icon "0 ? ? ? ? ? ? º ? º" at bounding box center [396, 211] width 568 height 371
click at [277, 238] on icon "0 ? ? ? ? ? ? ? º ? º ? º" at bounding box center [396, 211] width 568 height 371
click at [277, 238] on circle at bounding box center [277, 234] width 12 height 12
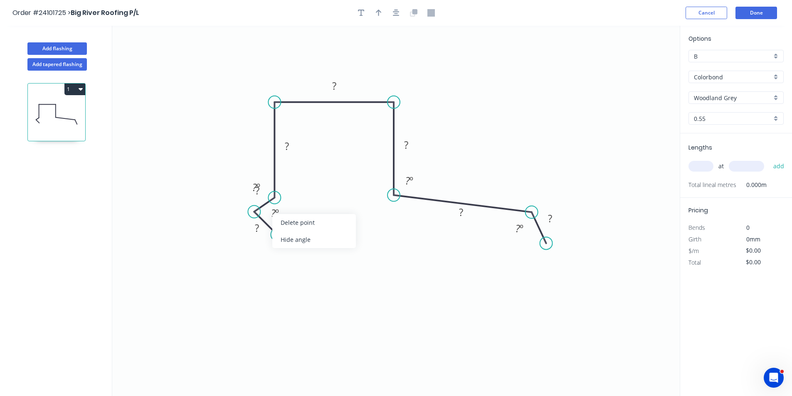
drag, startPoint x: 287, startPoint y: 238, endPoint x: 279, endPoint y: 227, distance: 13.4
click at [287, 239] on div "Hide angle" at bounding box center [314, 239] width 84 height 17
click at [269, 214] on div "Hide angle" at bounding box center [294, 215] width 84 height 17
click at [261, 230] on rect at bounding box center [257, 229] width 17 height 12
click at [257, 194] on tspan "?" at bounding box center [257, 191] width 4 height 14
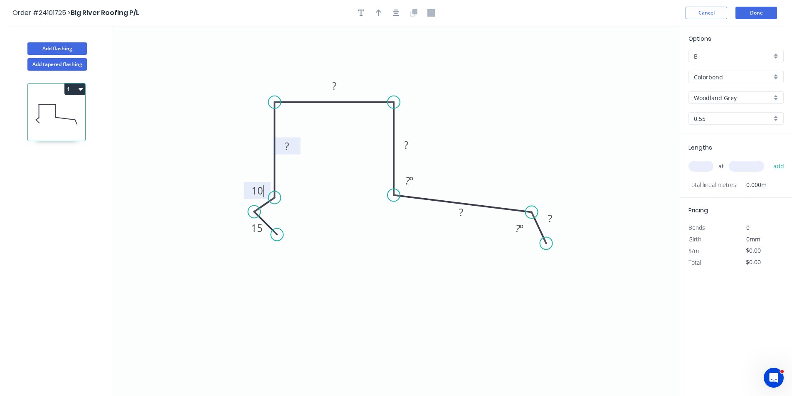
click at [293, 150] on rect at bounding box center [287, 147] width 17 height 12
click at [342, 88] on rect at bounding box center [334, 87] width 17 height 12
click at [407, 144] on tspan "?" at bounding box center [406, 145] width 4 height 14
click at [453, 213] on rect at bounding box center [461, 212] width 27 height 17
click at [458, 213] on rect at bounding box center [461, 213] width 17 height 12
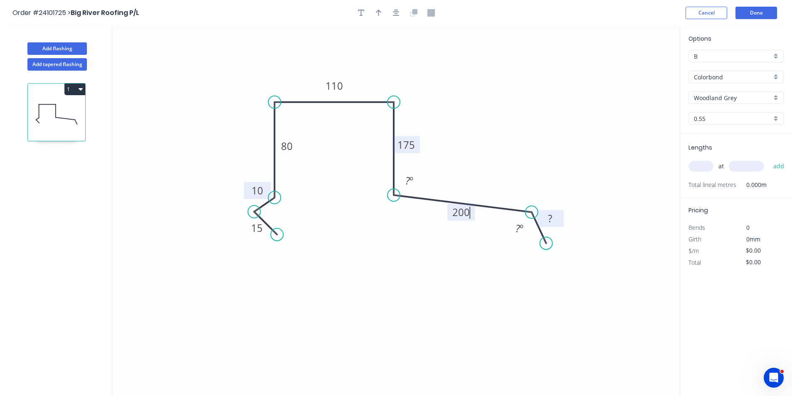
click at [543, 216] on rect at bounding box center [550, 219] width 17 height 12
click at [692, 163] on input "text" at bounding box center [701, 166] width 25 height 11
type input "$28.88"
type input "1"
click at [746, 173] on div "1 at add" at bounding box center [737, 166] width 97 height 14
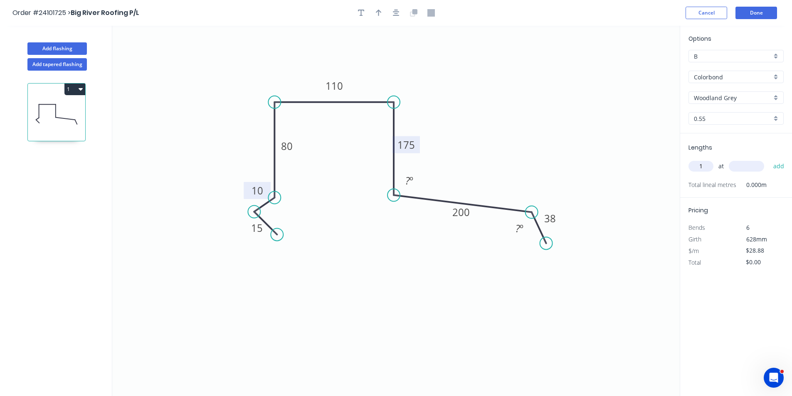
click at [747, 166] on input "text" at bounding box center [746, 166] width 35 height 11
type input "6800"
click at [769, 159] on button "add" at bounding box center [779, 166] width 20 height 14
type input "$196.38"
type input "1"
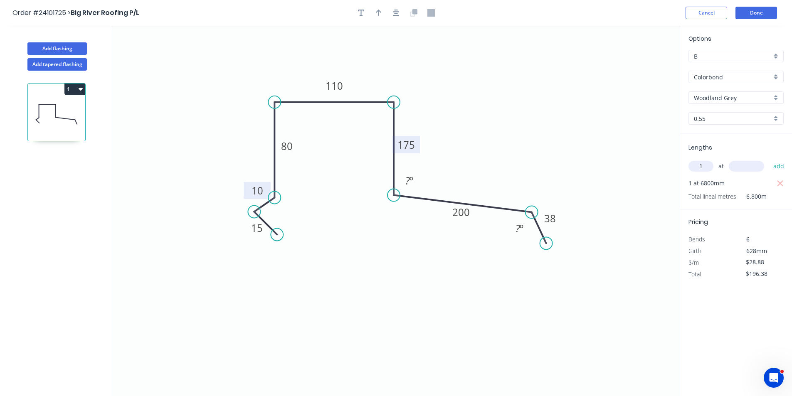
click at [747, 166] on input "text" at bounding box center [746, 166] width 35 height 11
type input "1500"
click at [769, 159] on button "add" at bounding box center [779, 166] width 20 height 14
type input "$239.70"
type input "1"
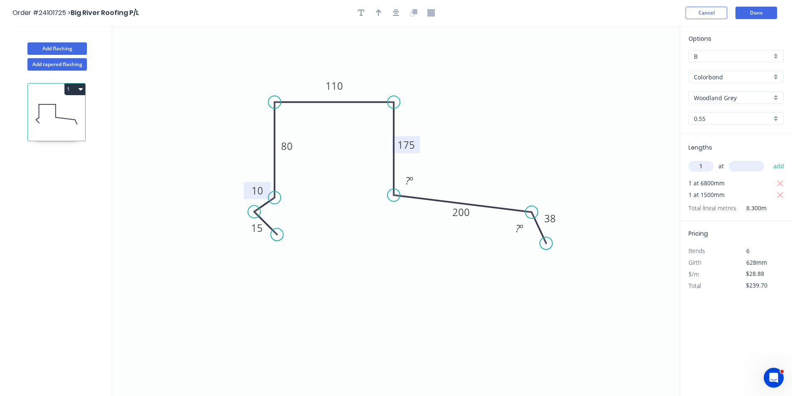
click at [739, 165] on input "text" at bounding box center [746, 166] width 35 height 11
type input "2300"
click at [769, 159] on button "add" at bounding box center [779, 166] width 20 height 14
type input "$306.13"
click at [757, 17] on button "Done" at bounding box center [757, 13] width 42 height 12
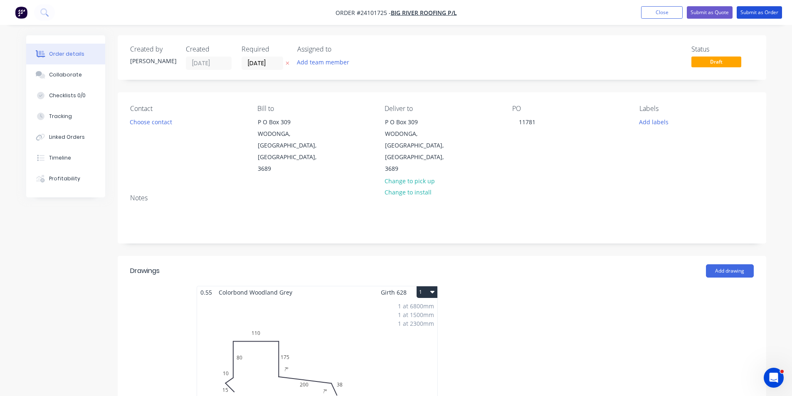
click at [757, 17] on button "Submit as Order" at bounding box center [759, 12] width 45 height 12
